Goal: Information Seeking & Learning: Learn about a topic

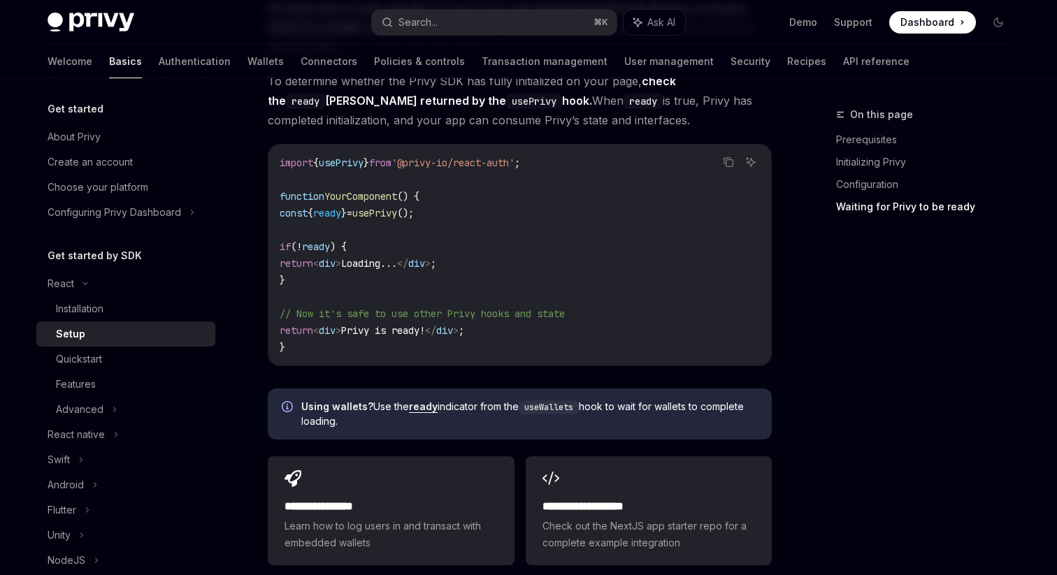
scroll to position [1506, 0]
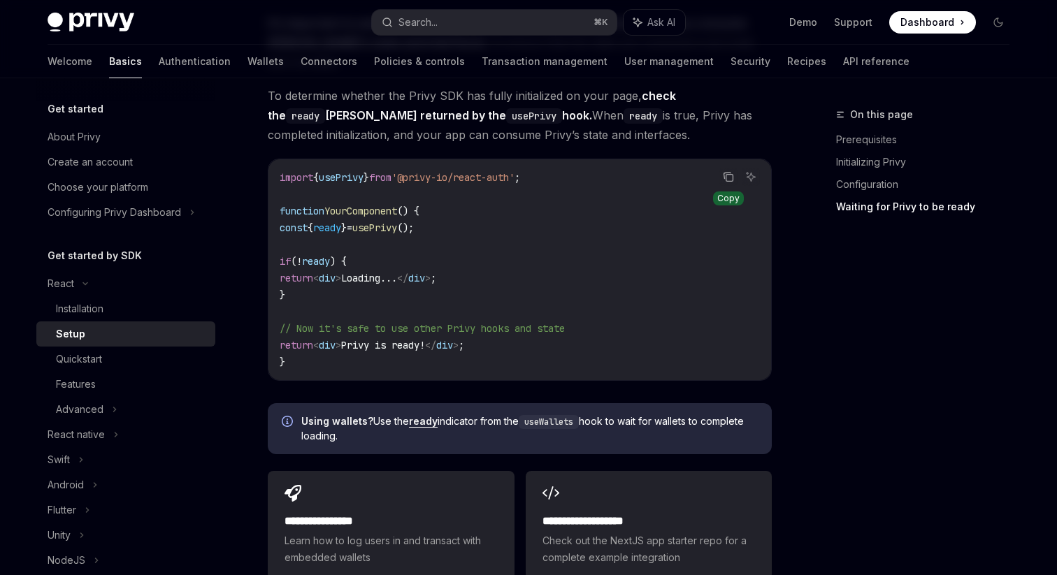
click at [728, 171] on icon "Copy the contents from the code block" at bounding box center [728, 176] width 11 height 11
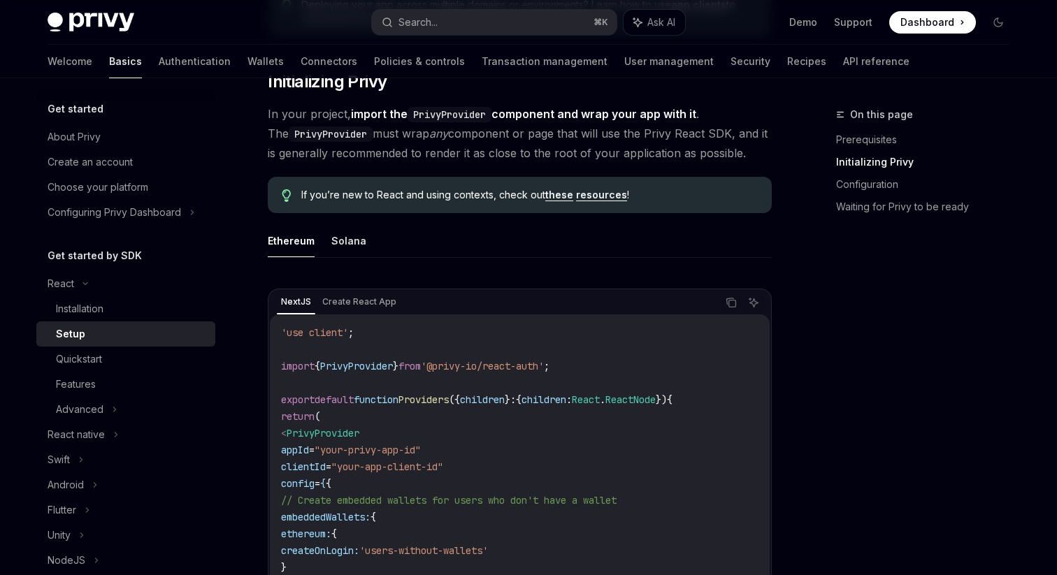
scroll to position [189, 0]
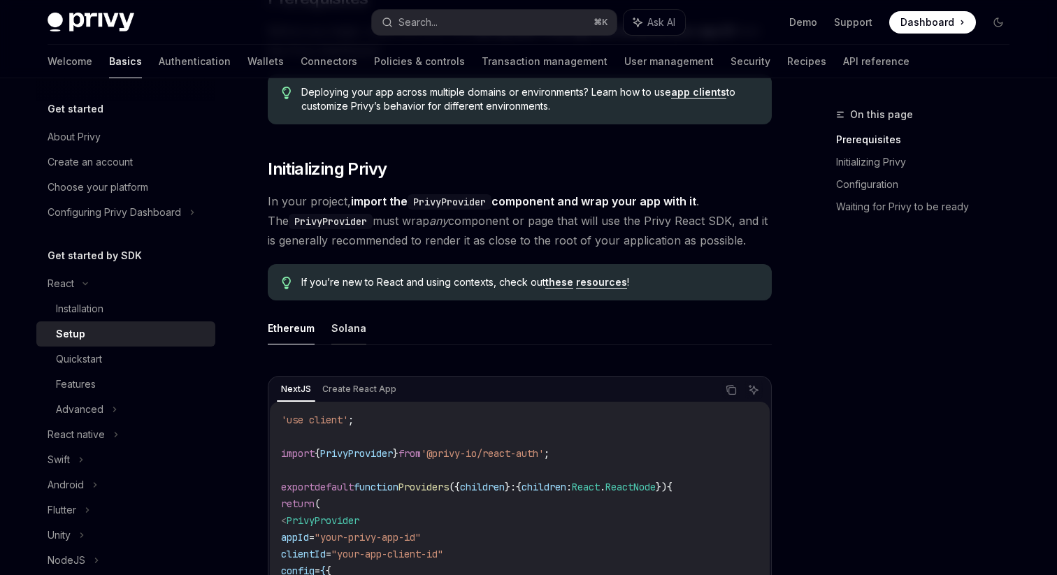
click at [341, 328] on button "Solana" at bounding box center [348, 328] width 35 height 33
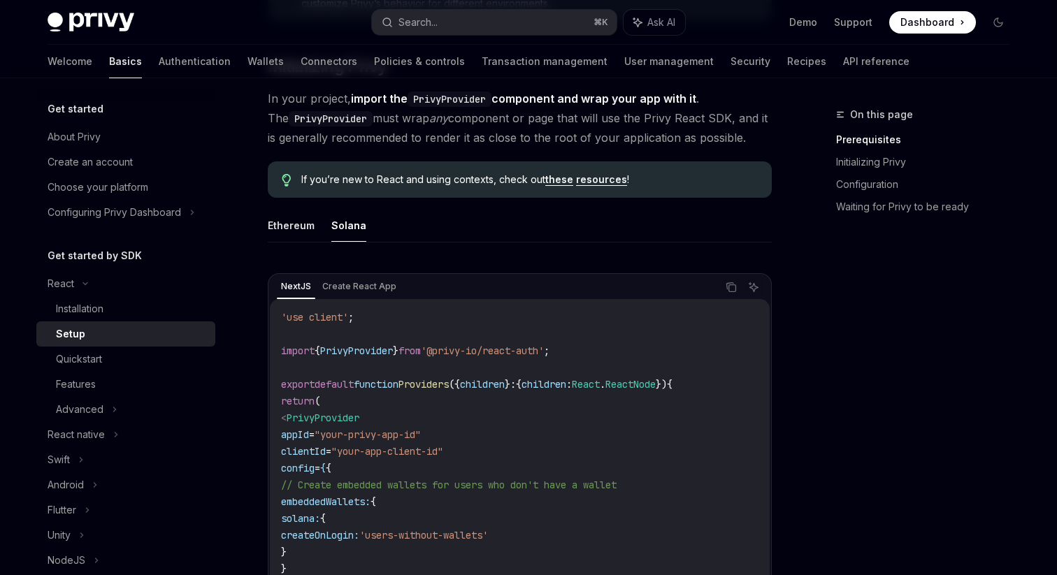
scroll to position [298, 0]
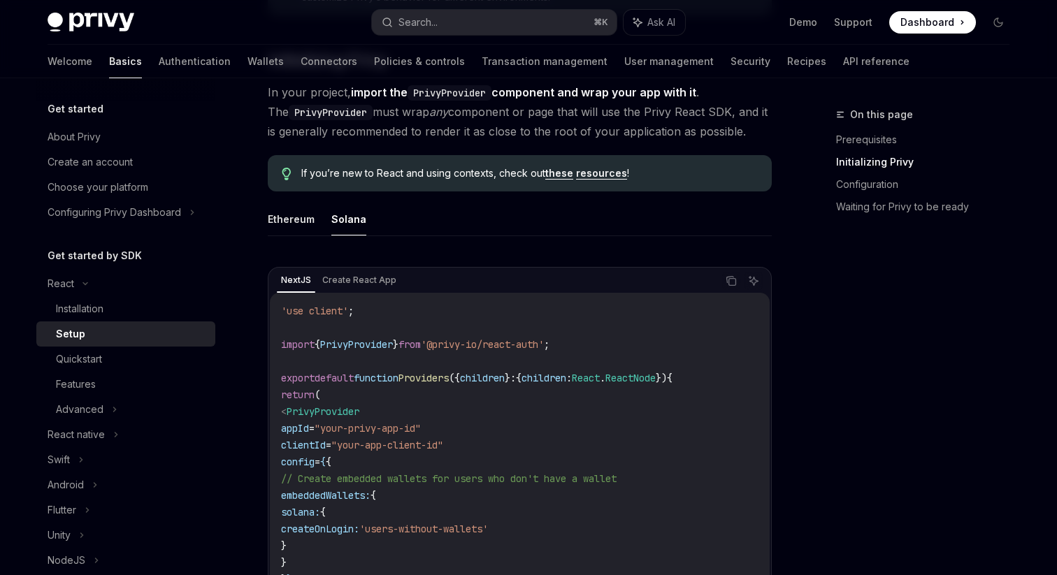
click at [295, 237] on div "Ethereum Solana NextJS Create React App Copy Ask AI 'use client' ; import { Pri…" at bounding box center [520, 486] width 504 height 566
click at [295, 226] on button "Ethereum" at bounding box center [291, 219] width 47 height 33
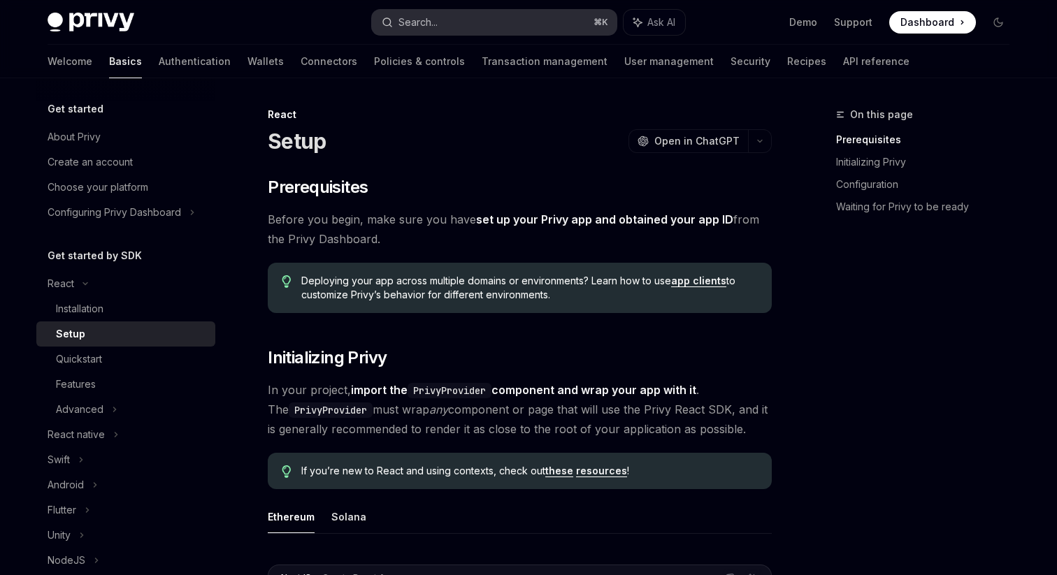
click at [455, 13] on button "Search... ⌘ K" at bounding box center [494, 22] width 245 height 25
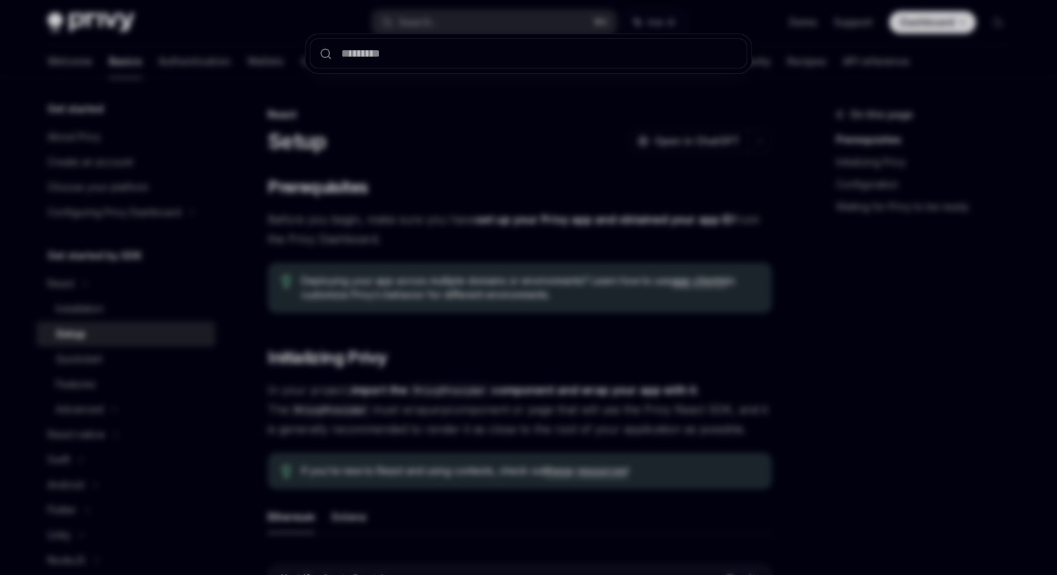
click at [641, 16] on div at bounding box center [528, 287] width 1057 height 575
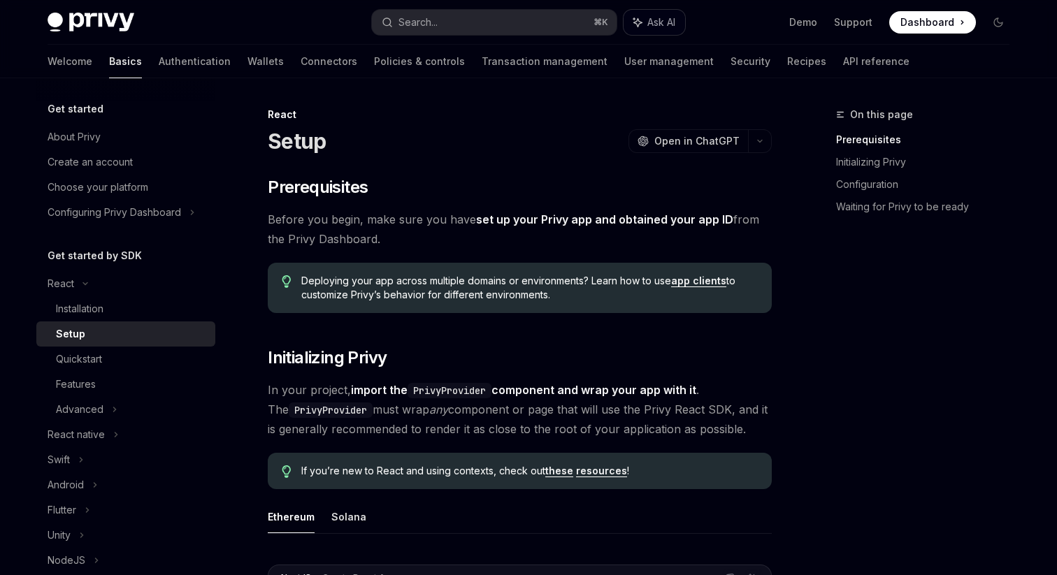
click at [649, 24] on span "Ask AI" at bounding box center [661, 22] width 28 height 14
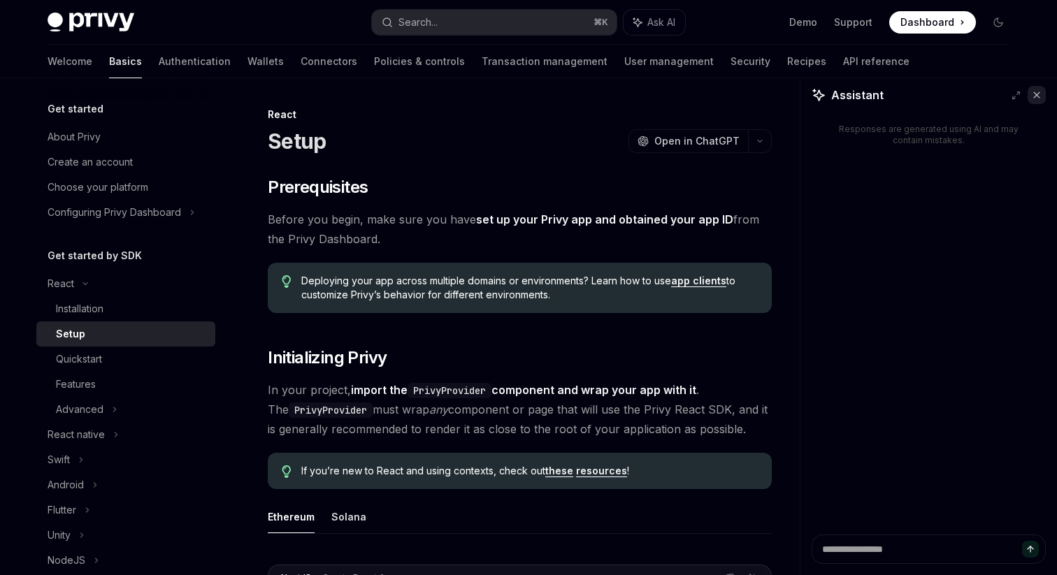
click at [1038, 92] on icon at bounding box center [1037, 95] width 6 height 6
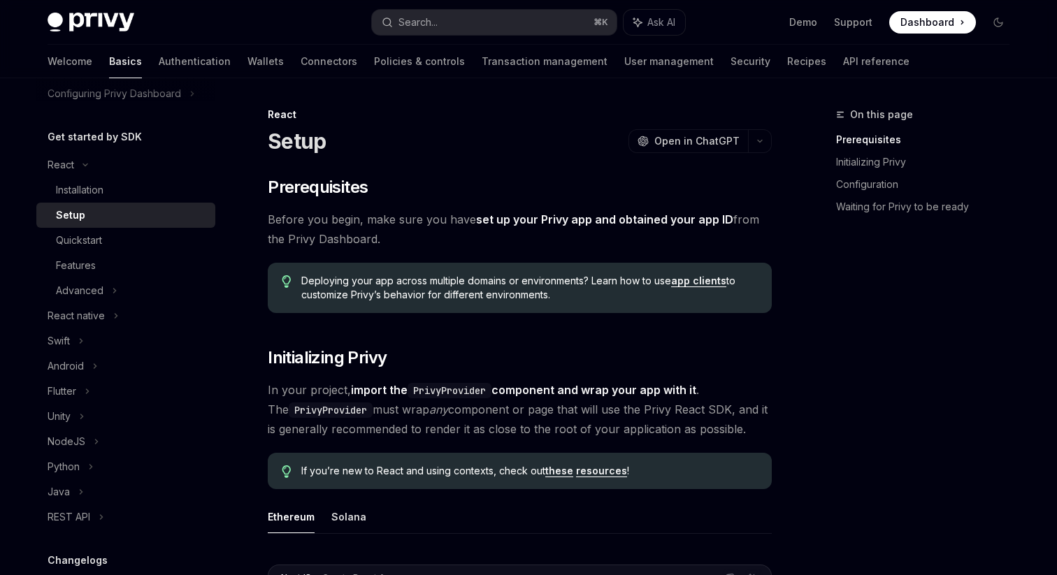
scroll to position [294, 0]
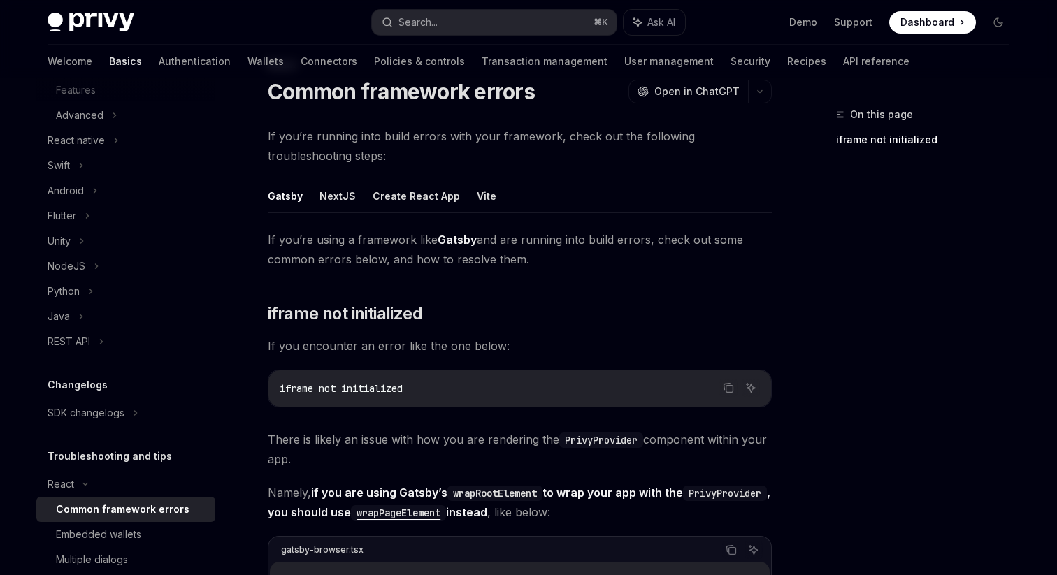
scroll to position [45, 0]
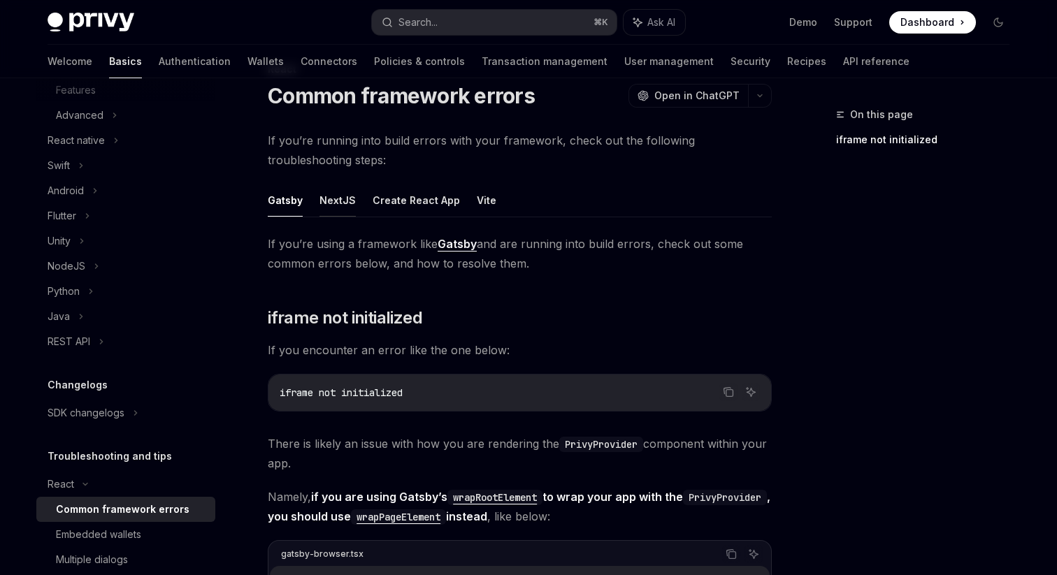
click at [340, 208] on button "NextJS" at bounding box center [337, 200] width 36 height 33
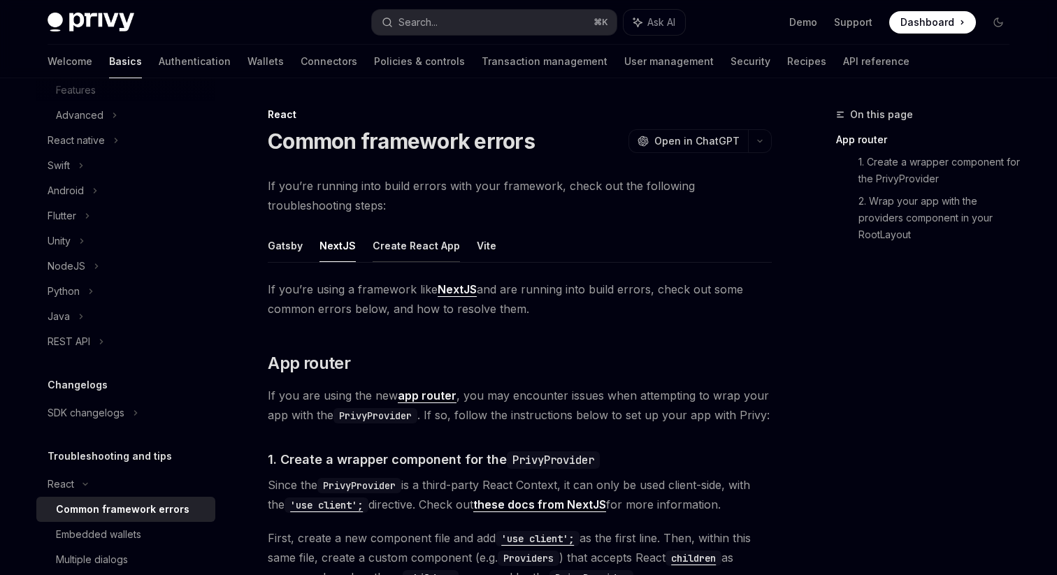
click at [396, 243] on button "Create React App" at bounding box center [415, 245] width 87 height 33
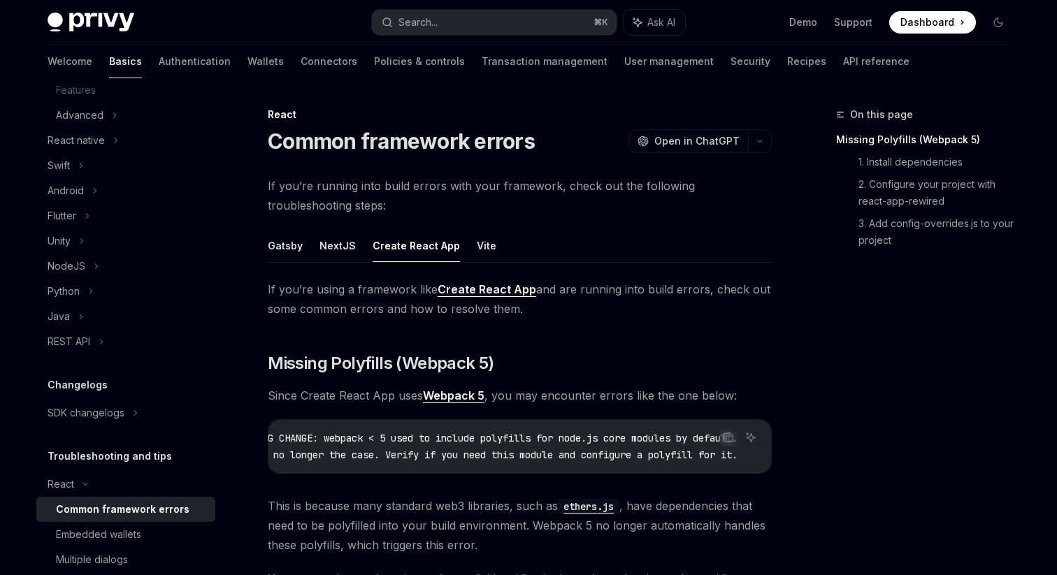
click at [490, 255] on ul "Gatsby NextJS Create React App Vite" at bounding box center [520, 246] width 504 height 34
click at [478, 251] on button "Vite" at bounding box center [487, 245] width 20 height 33
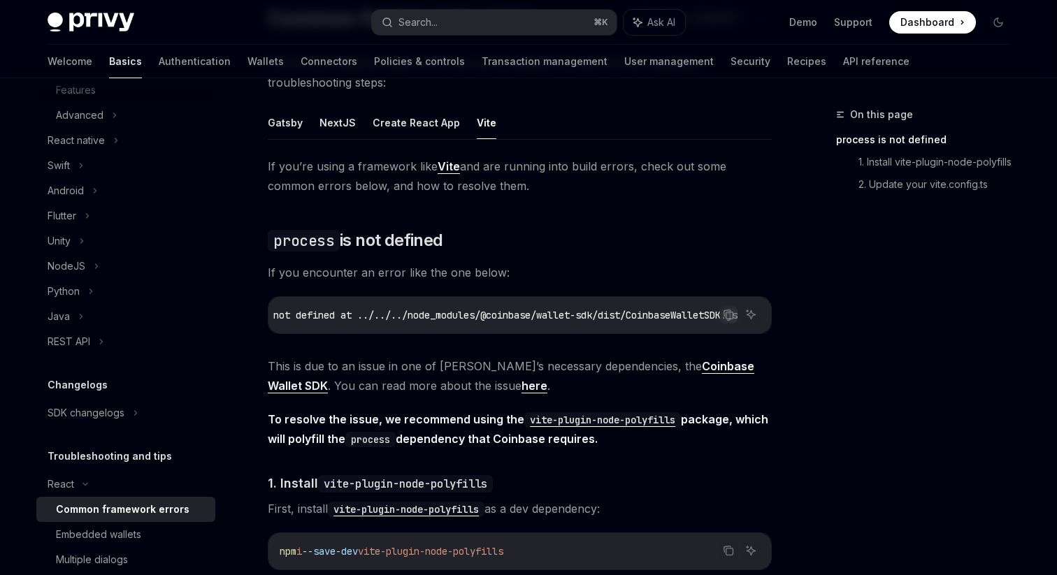
scroll to position [0, 317]
click at [644, 372] on link "Coinbase Wallet SDK" at bounding box center [511, 376] width 486 height 34
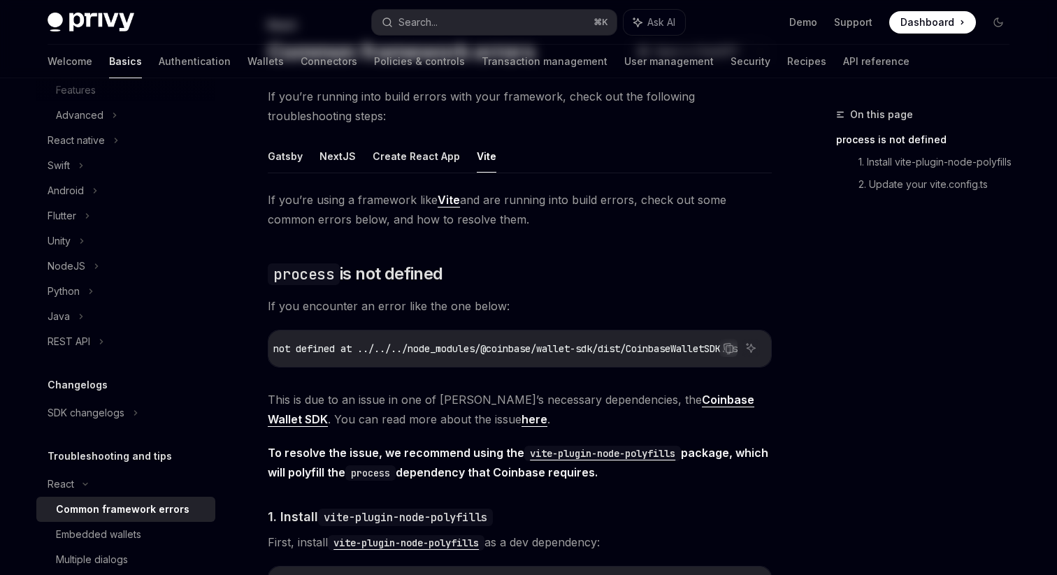
scroll to position [0, 0]
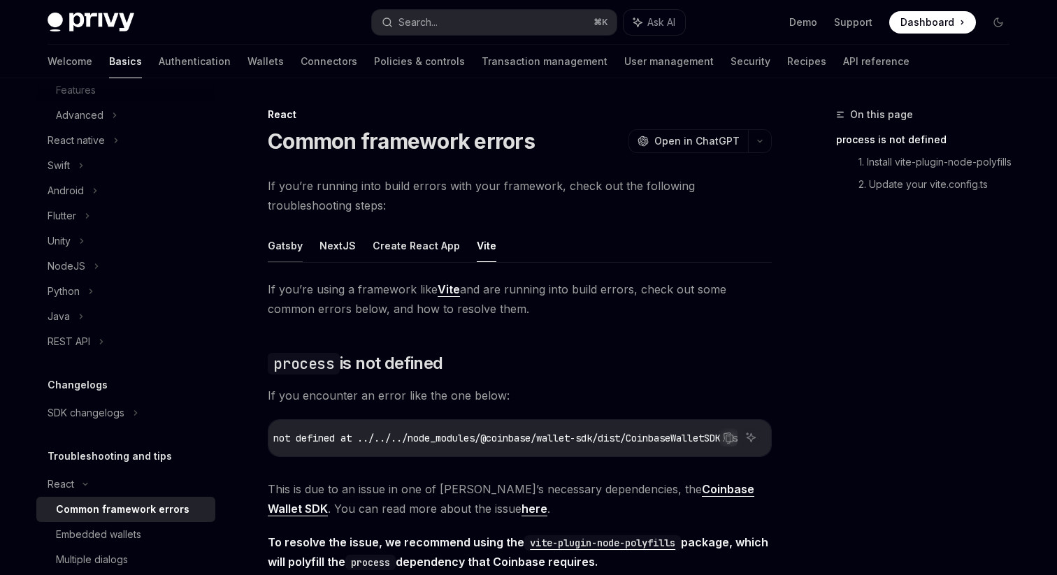
click at [282, 248] on button "Gatsby" at bounding box center [285, 245] width 35 height 33
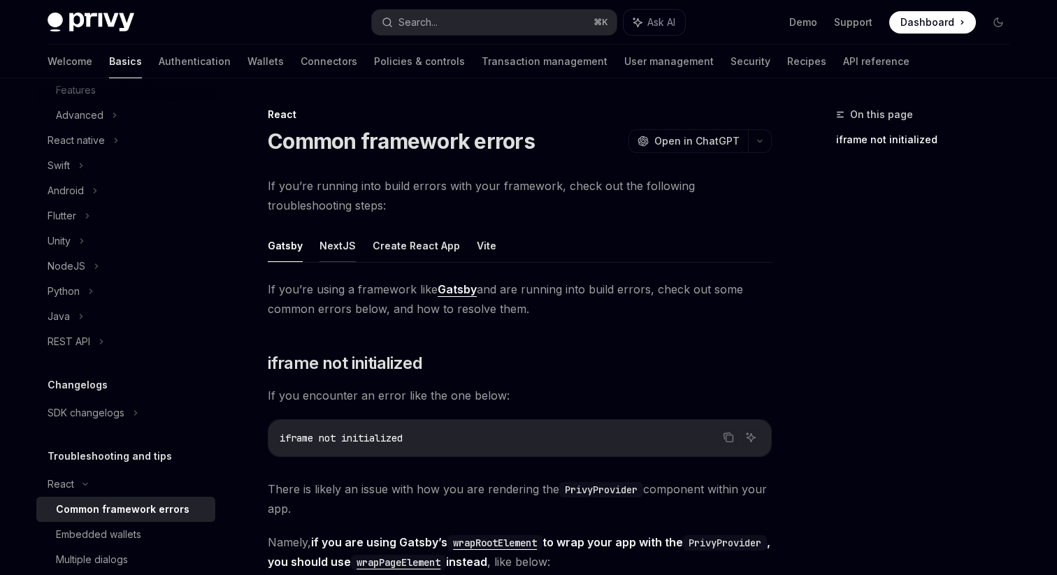
click at [326, 254] on button "NextJS" at bounding box center [337, 245] width 36 height 33
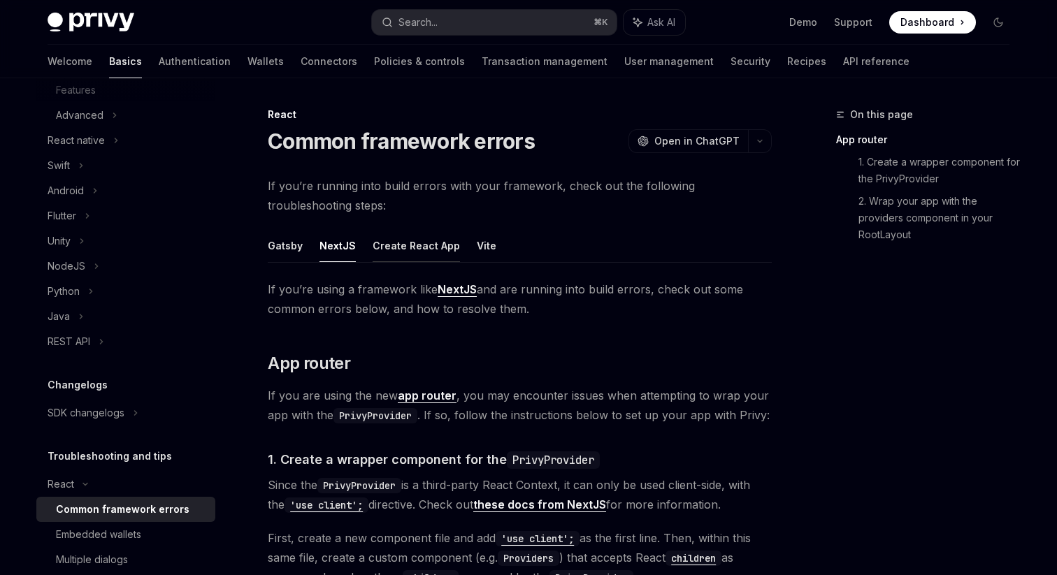
click at [398, 257] on button "Create React App" at bounding box center [415, 245] width 87 height 33
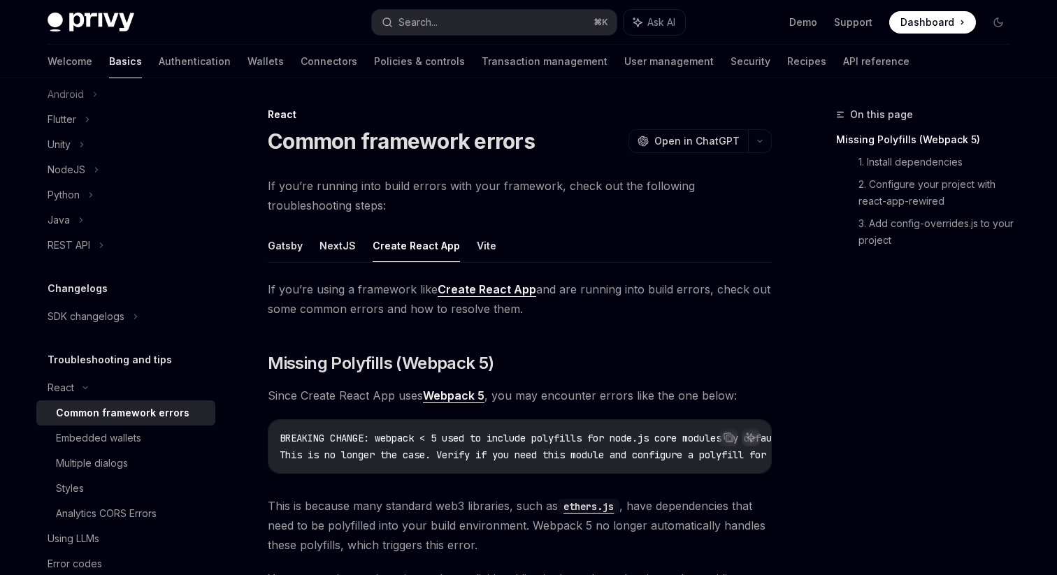
scroll to position [420, 0]
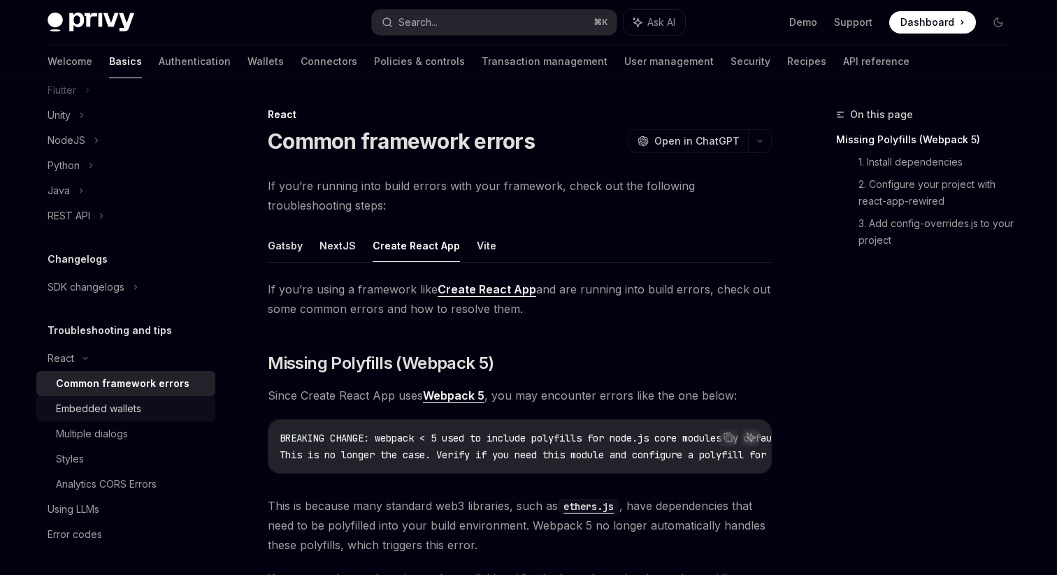
click at [90, 414] on div "Embedded wallets" at bounding box center [98, 408] width 85 height 17
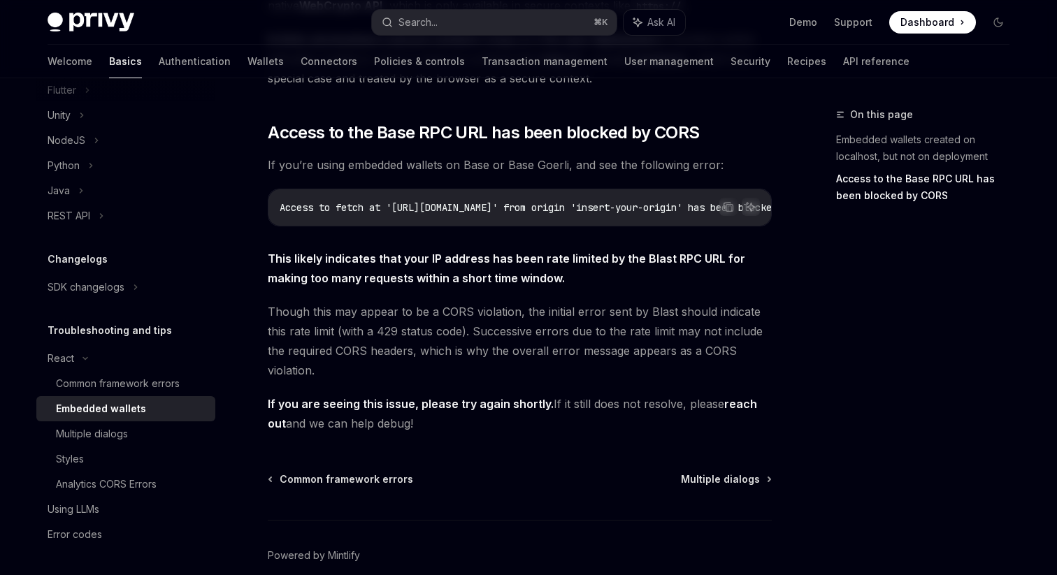
scroll to position [416, 0]
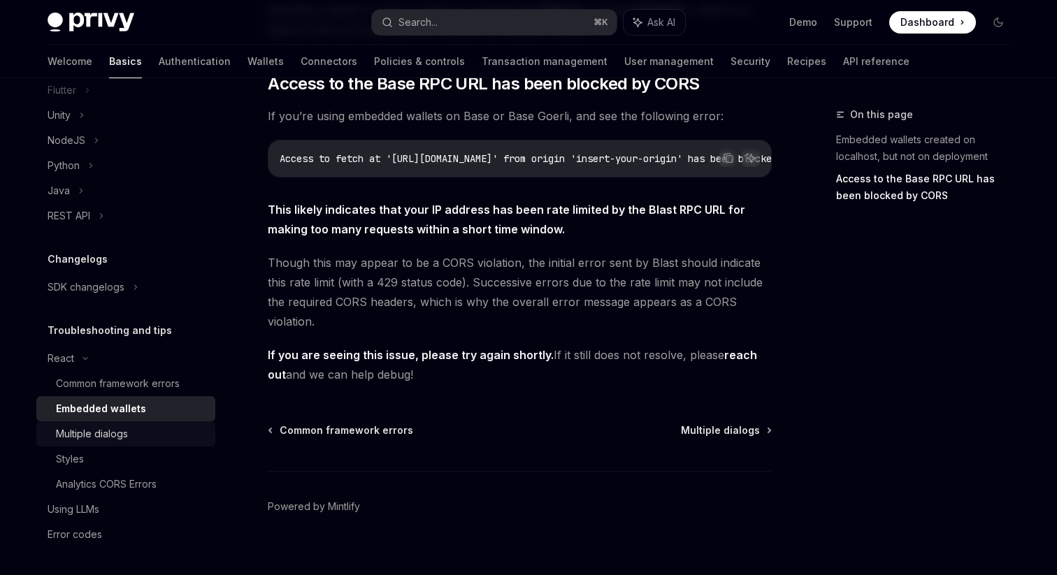
click at [112, 438] on div "Multiple dialogs" at bounding box center [92, 434] width 72 height 17
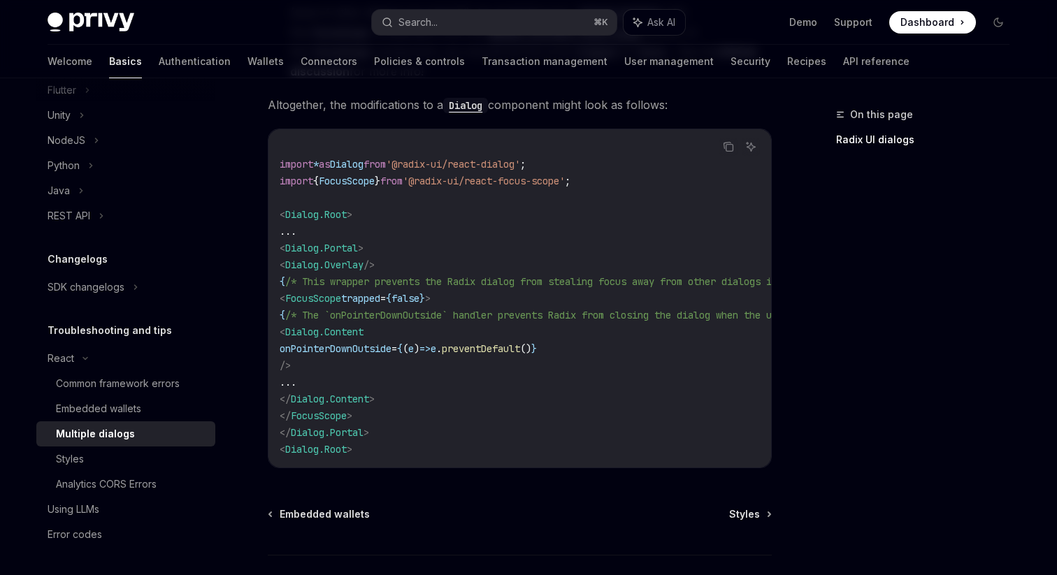
scroll to position [707, 0]
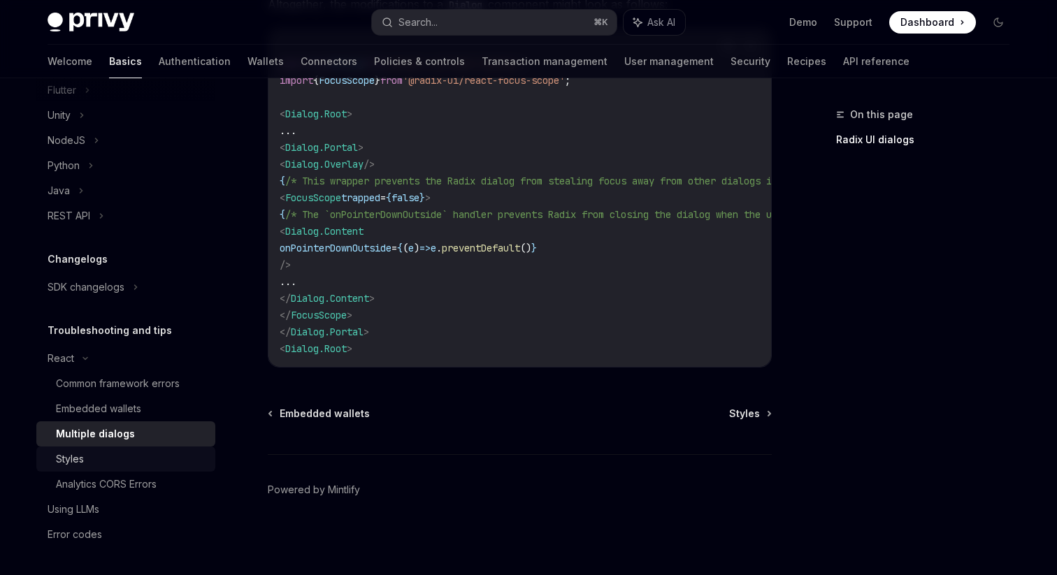
click at [101, 458] on div "Styles" at bounding box center [131, 459] width 151 height 17
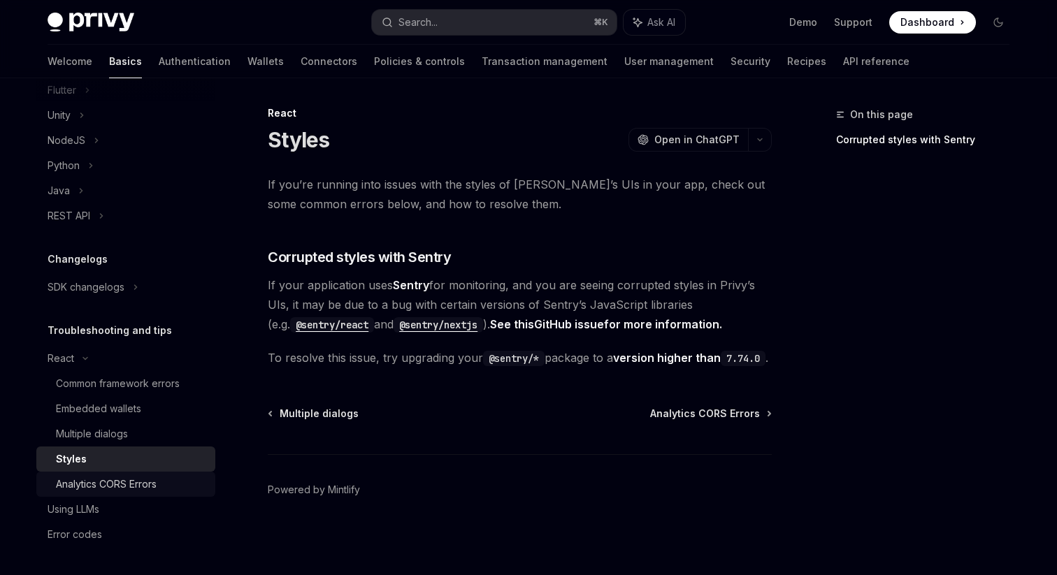
click at [135, 487] on div "Analytics CORS Errors" at bounding box center [106, 484] width 101 height 17
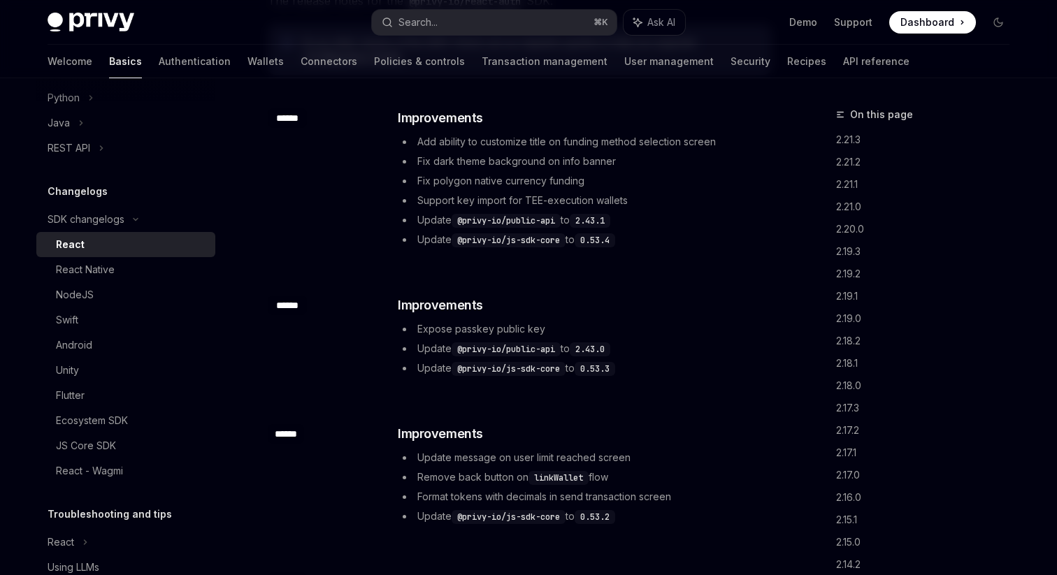
scroll to position [187, 0]
click at [848, 161] on link "2.21.2" at bounding box center [928, 162] width 184 height 22
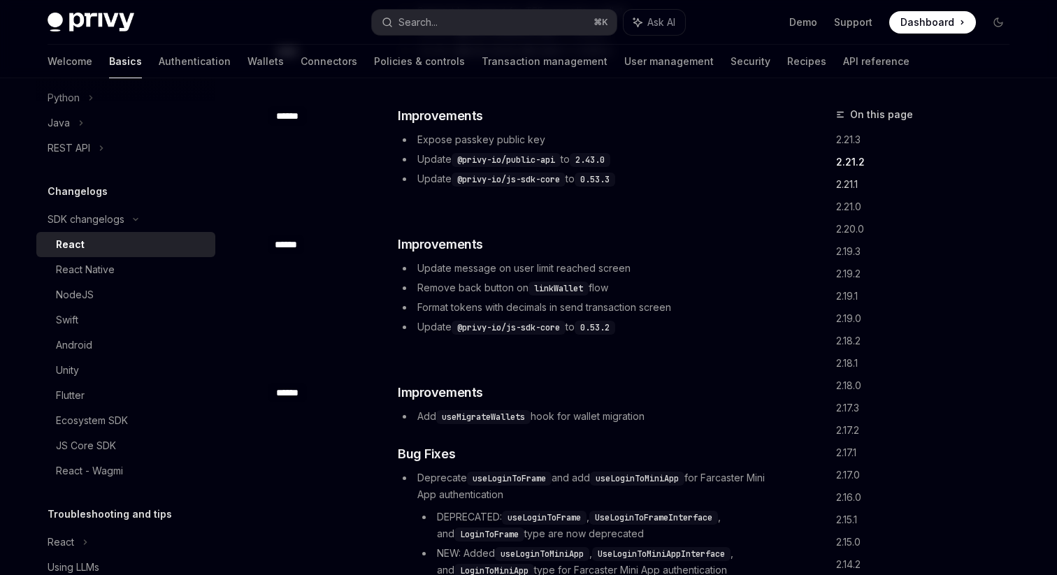
click at [848, 180] on link "2.21.1" at bounding box center [928, 184] width 184 height 22
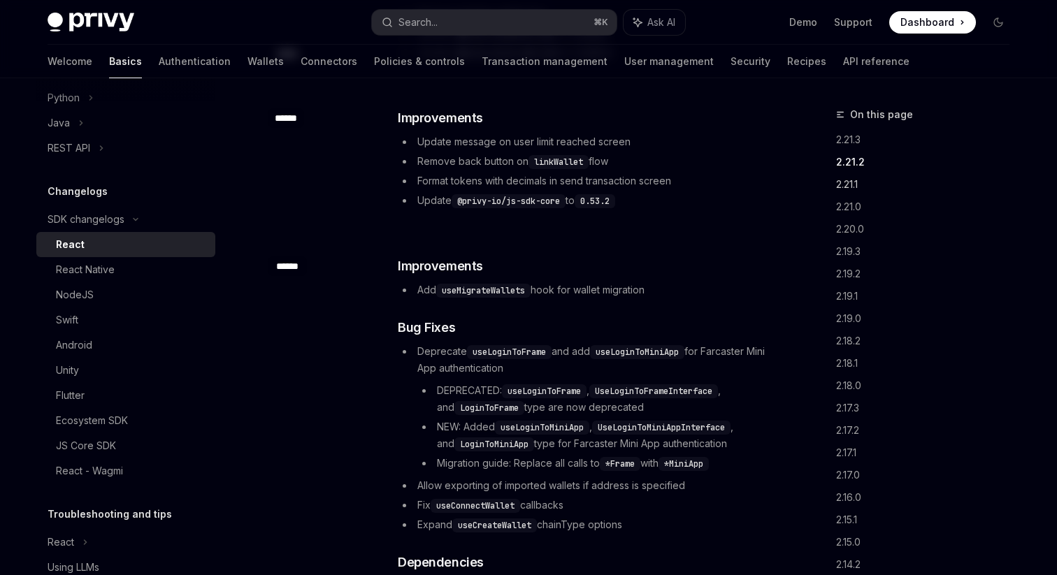
scroll to position [503, 0]
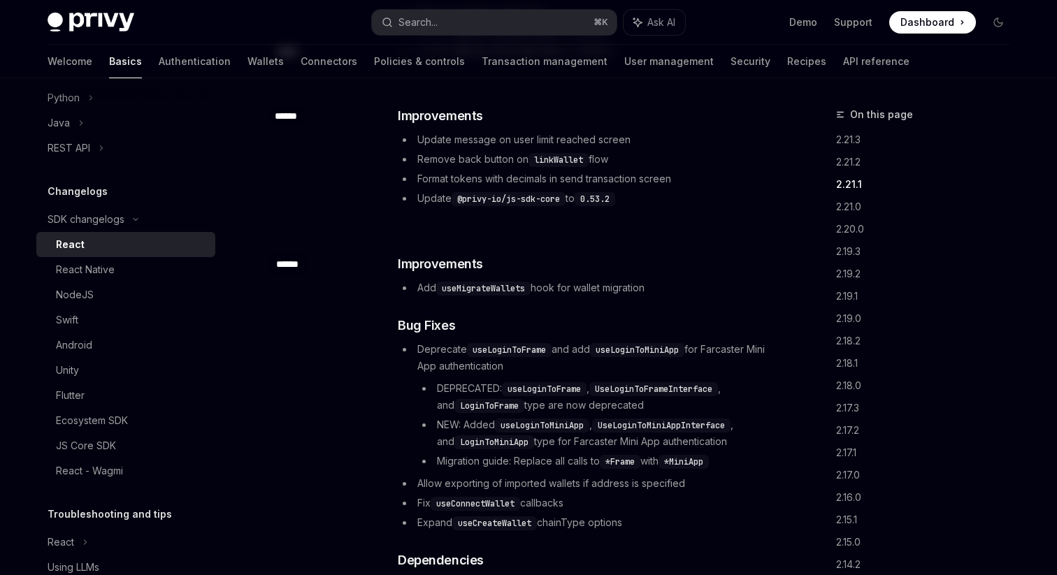
click at [848, 189] on link "2.21.1" at bounding box center [928, 184] width 184 height 22
click at [845, 208] on link "2.21.0" at bounding box center [928, 207] width 184 height 22
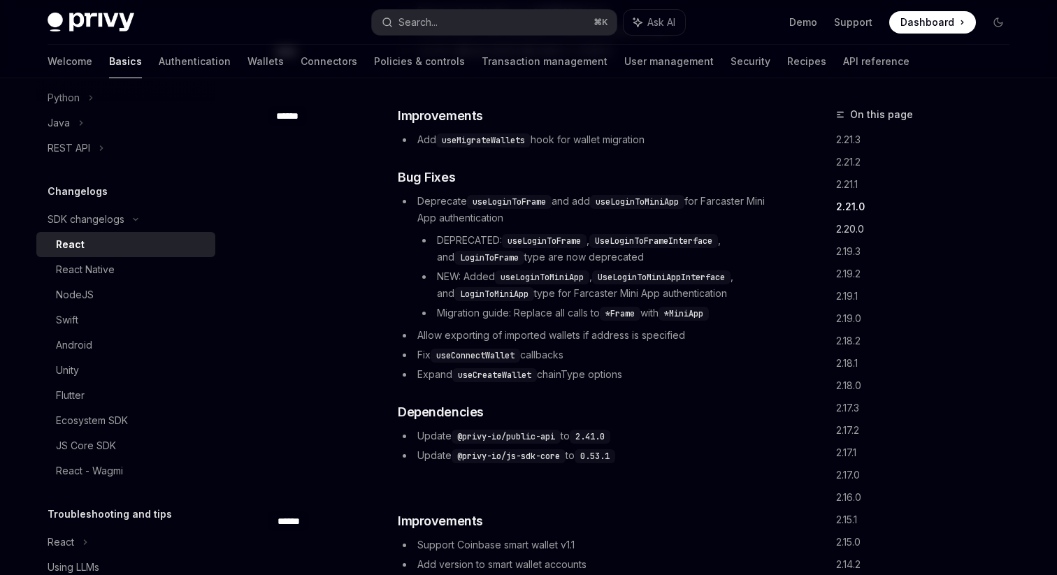
click at [846, 234] on link "2.20.0" at bounding box center [928, 229] width 184 height 22
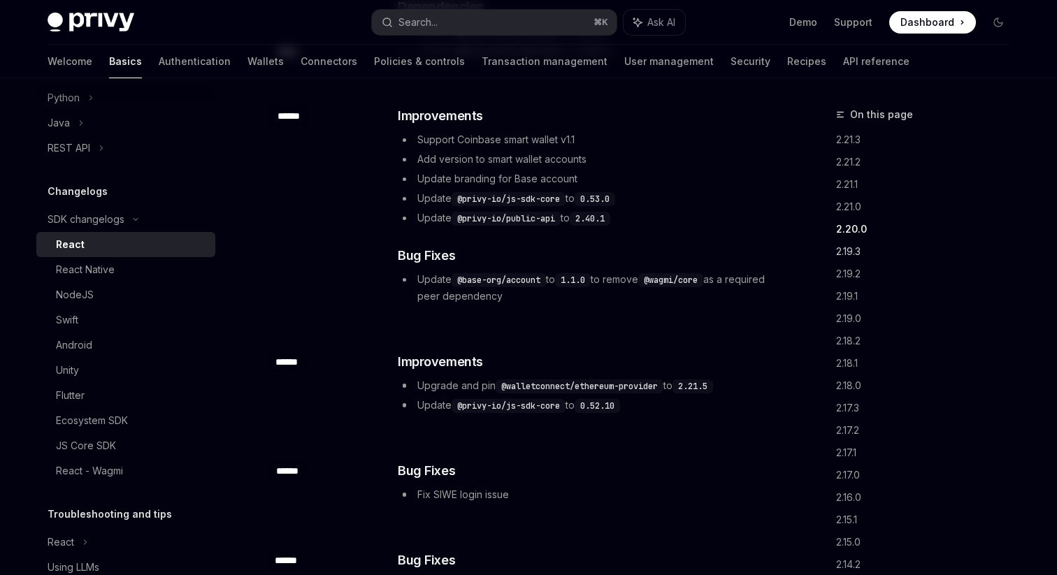
click at [846, 252] on link "2.19.3" at bounding box center [928, 251] width 184 height 22
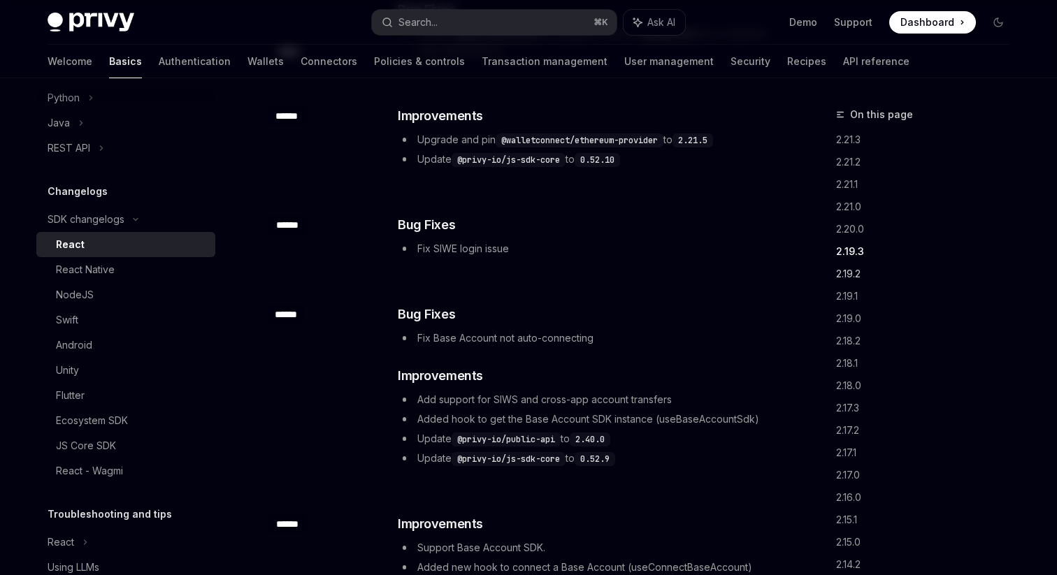
click at [846, 276] on link "2.19.2" at bounding box center [928, 274] width 184 height 22
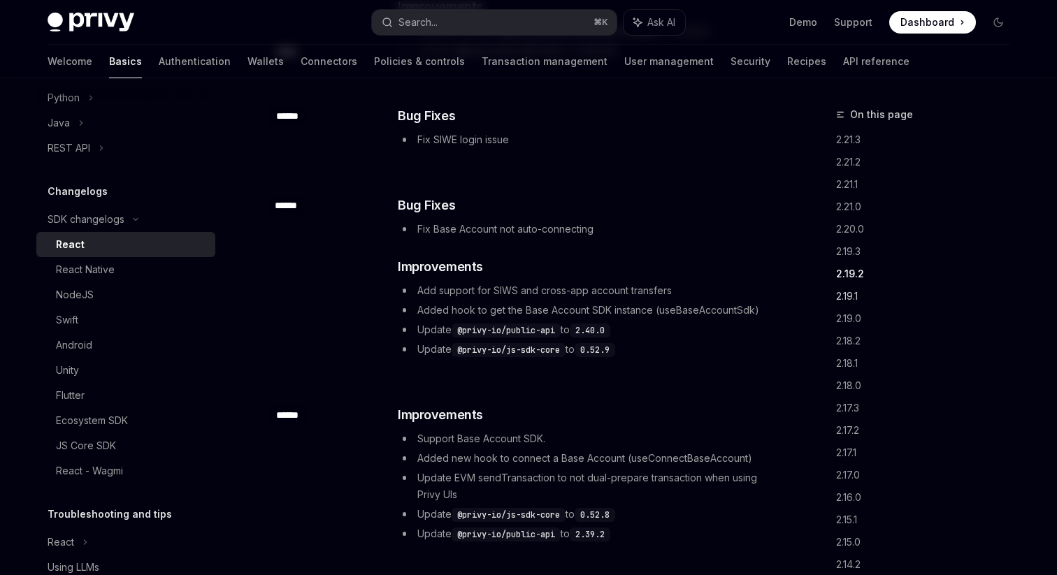
click at [846, 295] on link "2.19.1" at bounding box center [928, 296] width 184 height 22
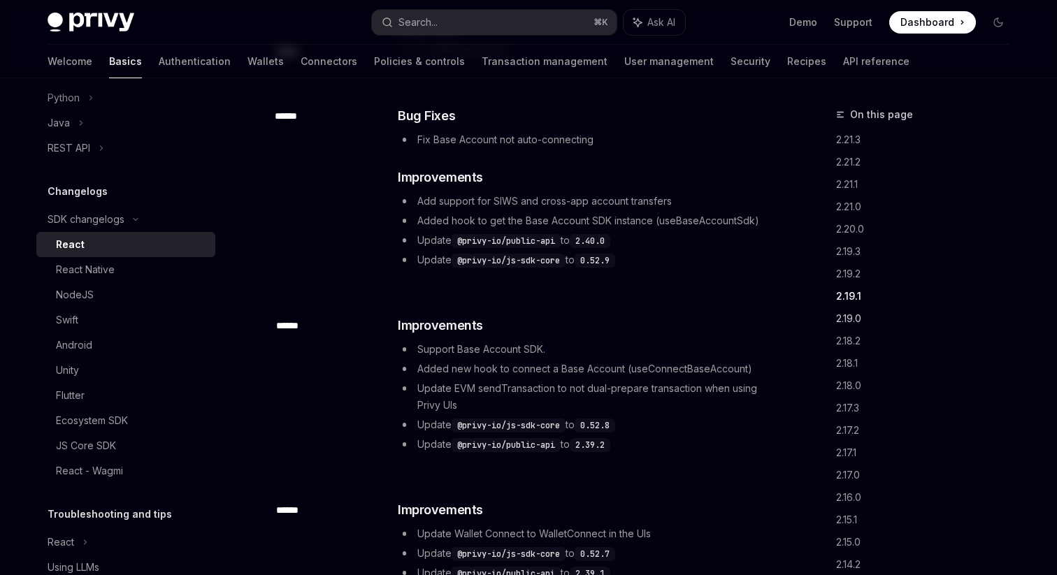
click at [846, 322] on link "2.19.0" at bounding box center [928, 318] width 184 height 22
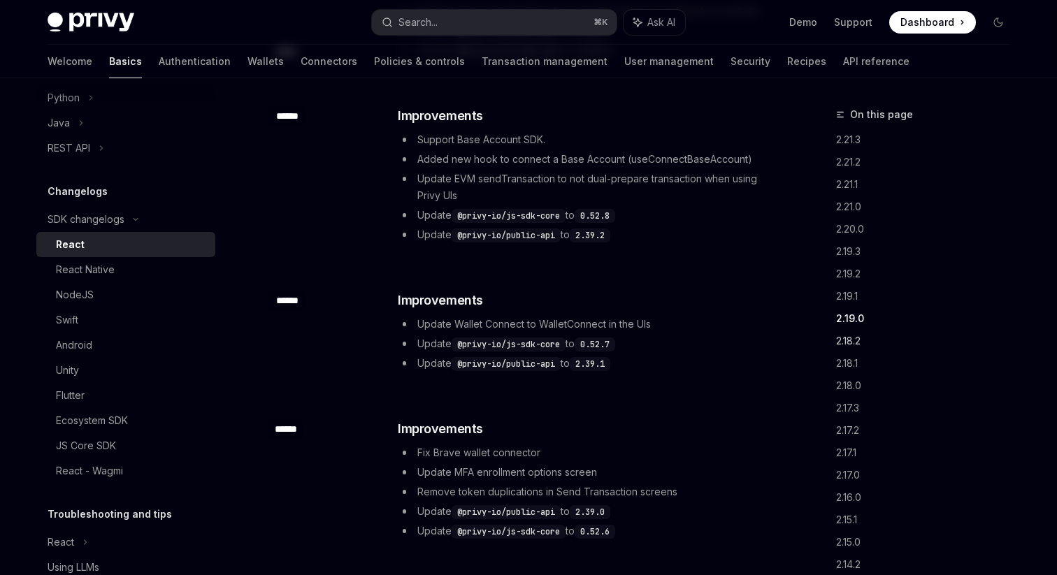
click at [839, 342] on link "2.18.2" at bounding box center [928, 341] width 184 height 22
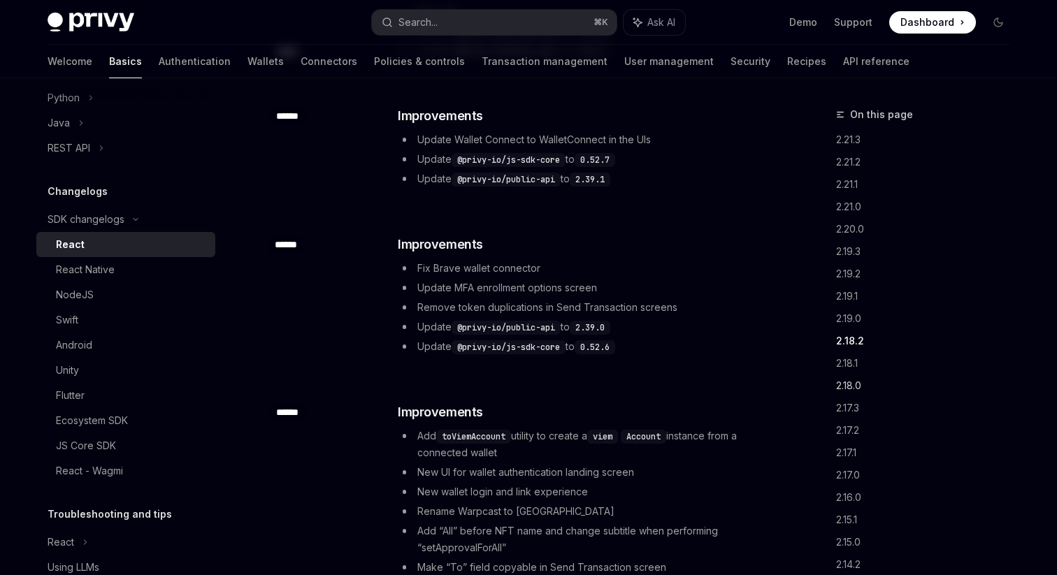
click at [840, 375] on link "2.18.0" at bounding box center [928, 386] width 184 height 22
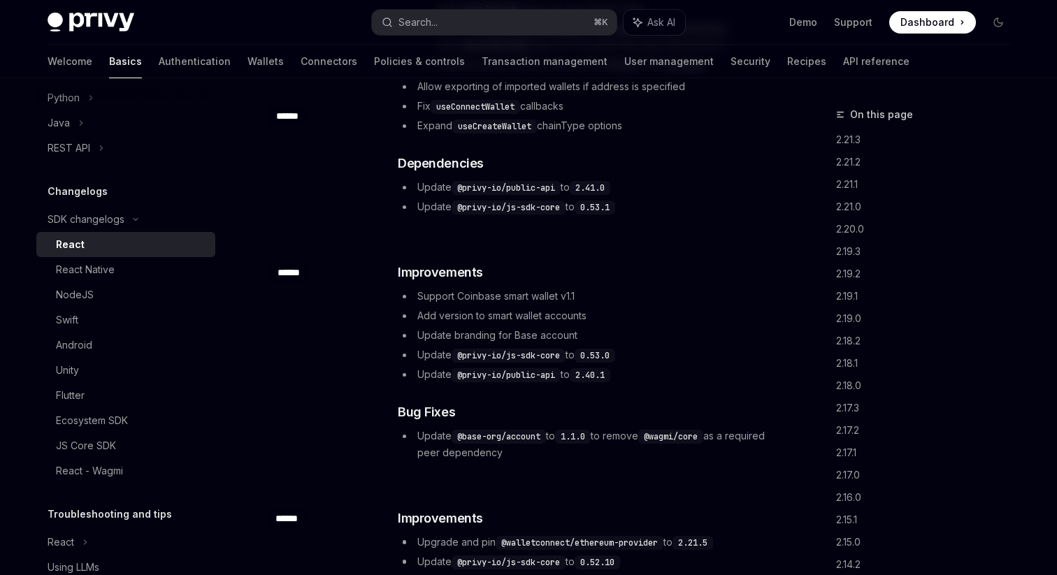
scroll to position [901, 0]
click at [103, 275] on div "React Native" at bounding box center [85, 269] width 59 height 17
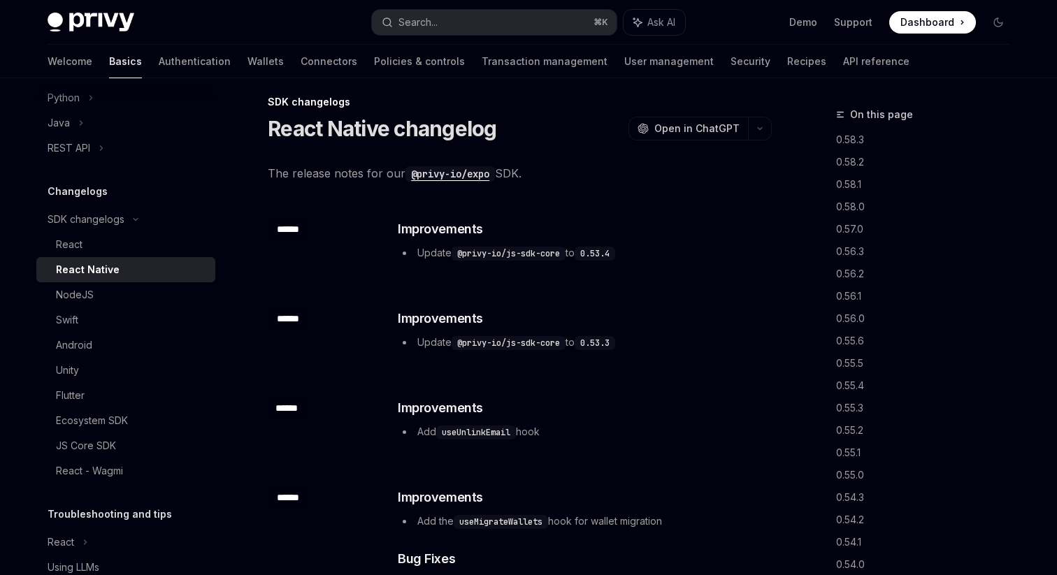
scroll to position [10, 0]
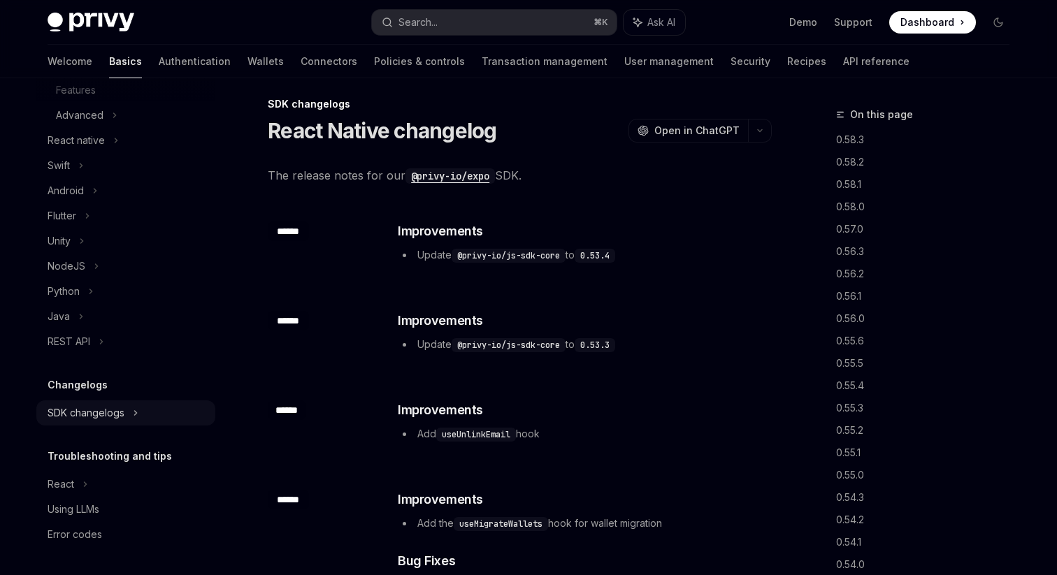
scroll to position [294, 0]
click at [80, 335] on div "REST API" at bounding box center [69, 341] width 43 height 17
type textarea "*"
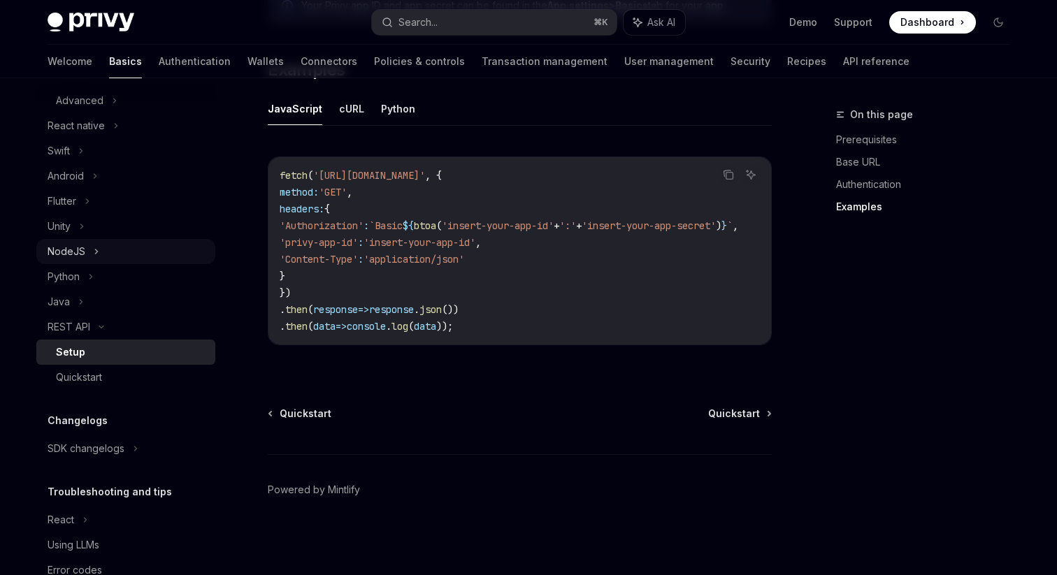
scroll to position [303, 0]
